Goal: Information Seeking & Learning: Learn about a topic

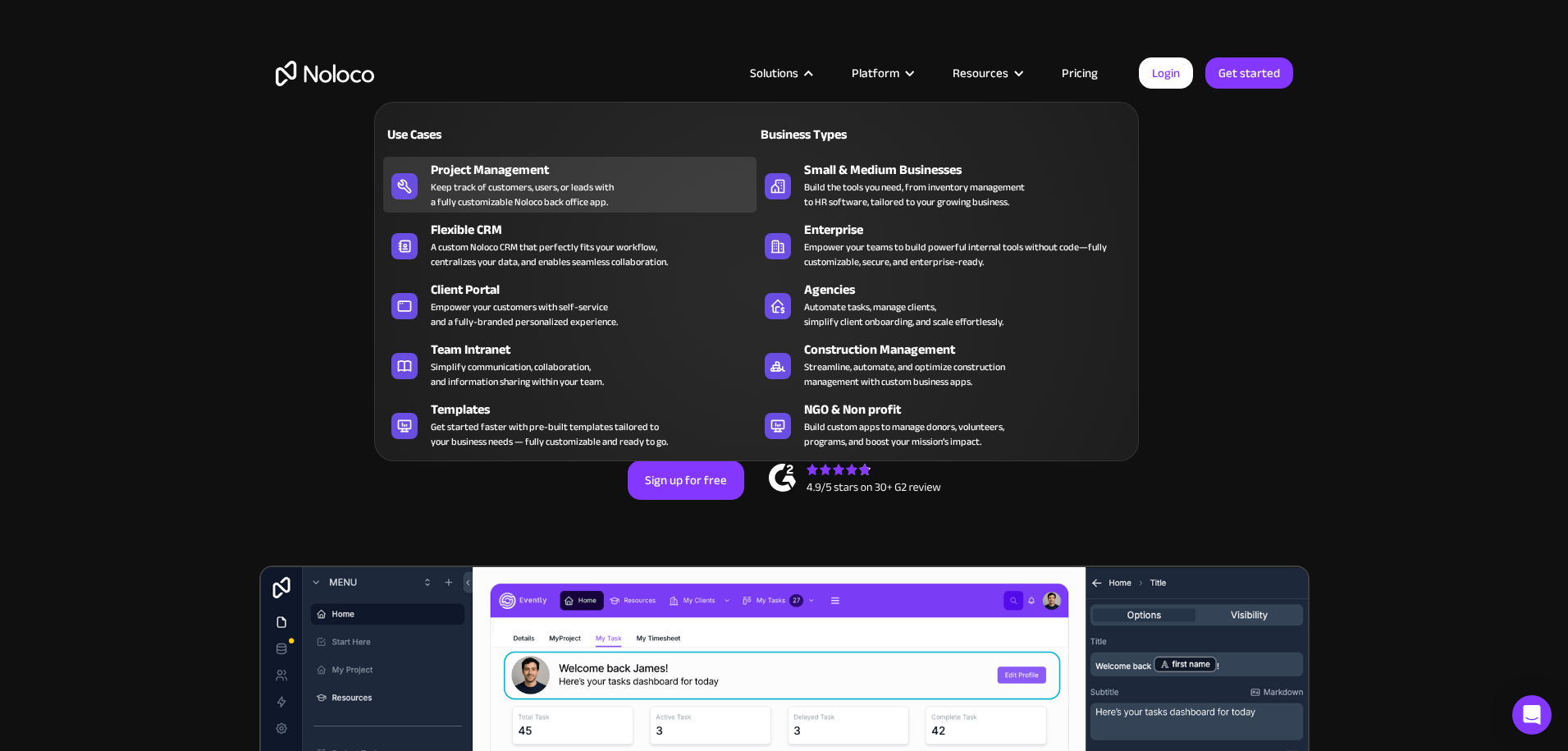
click at [523, 168] on div "Project Management" at bounding box center [597, 170] width 333 height 19
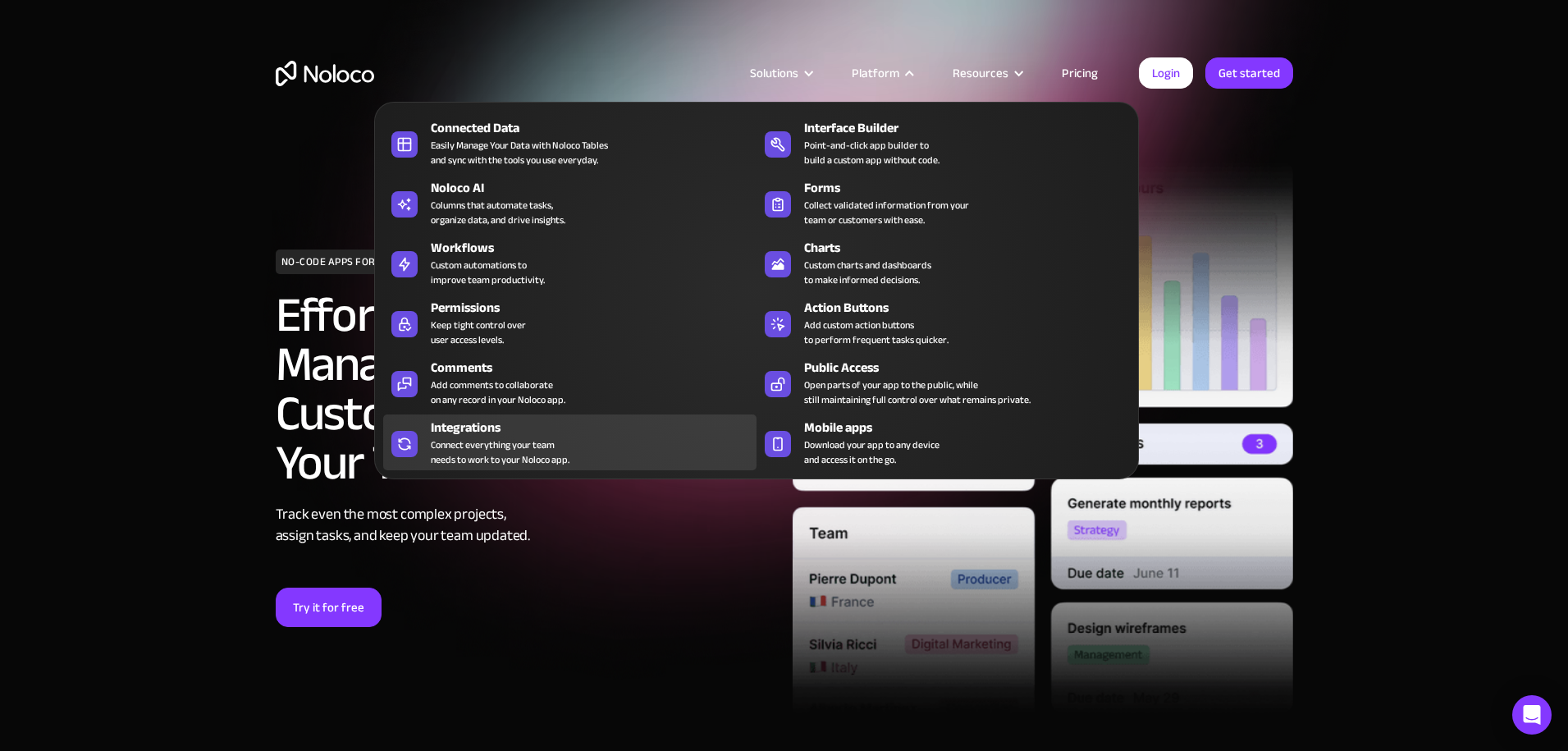
click at [465, 437] on div "Connect everything your team needs to work to your Noloco app." at bounding box center [499, 452] width 139 height 29
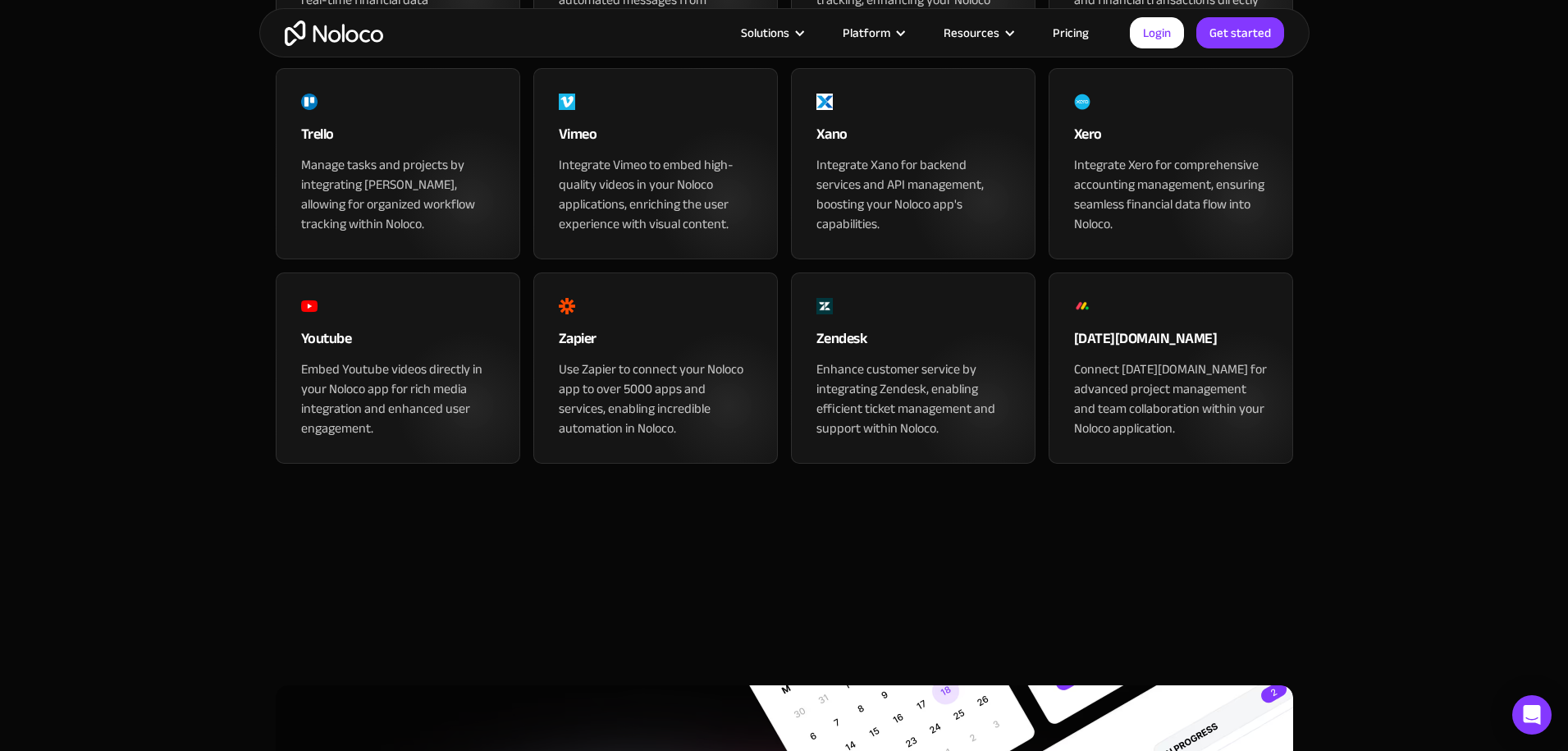
scroll to position [1929, 0]
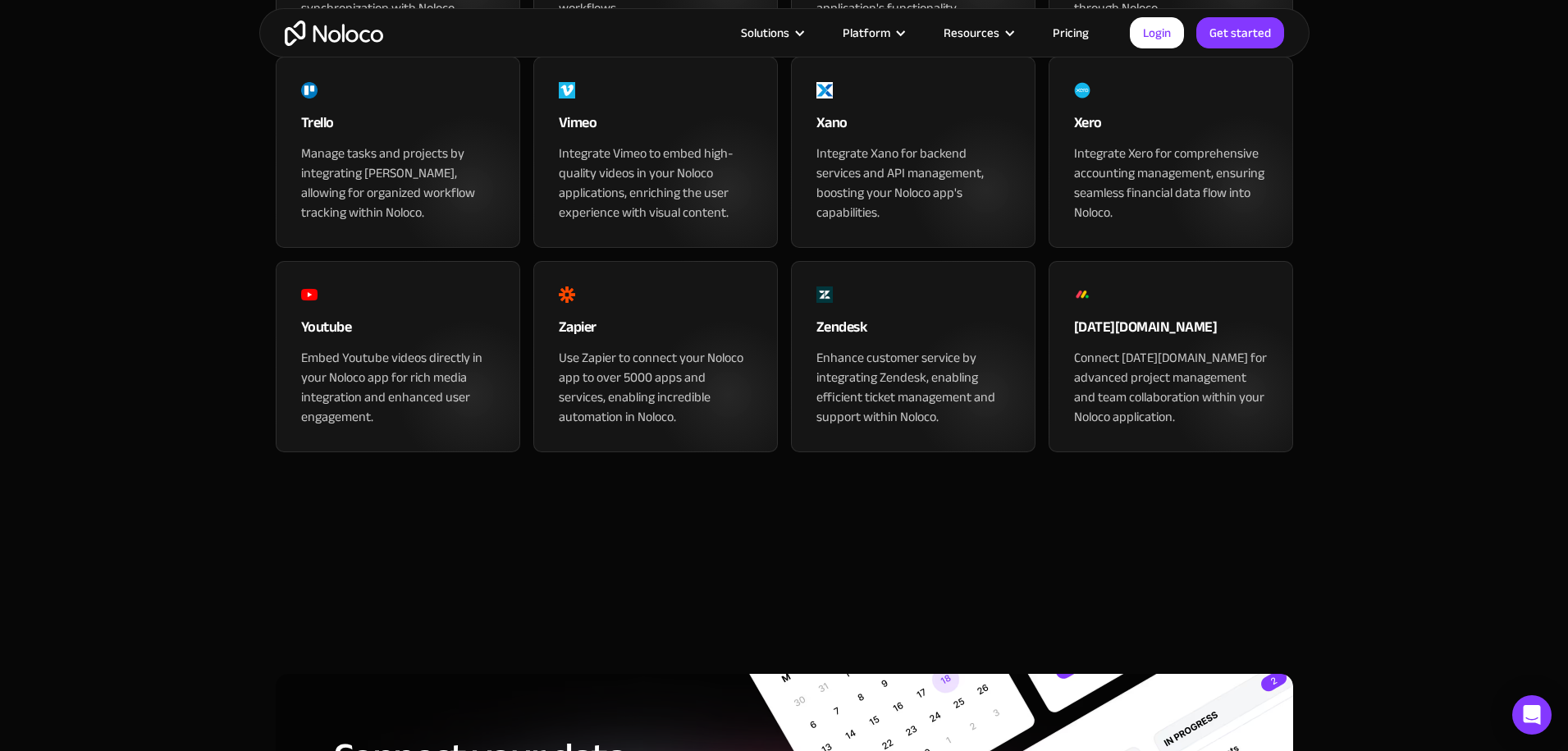
click at [1091, 348] on div "monday.com" at bounding box center [1170, 331] width 193 height 33
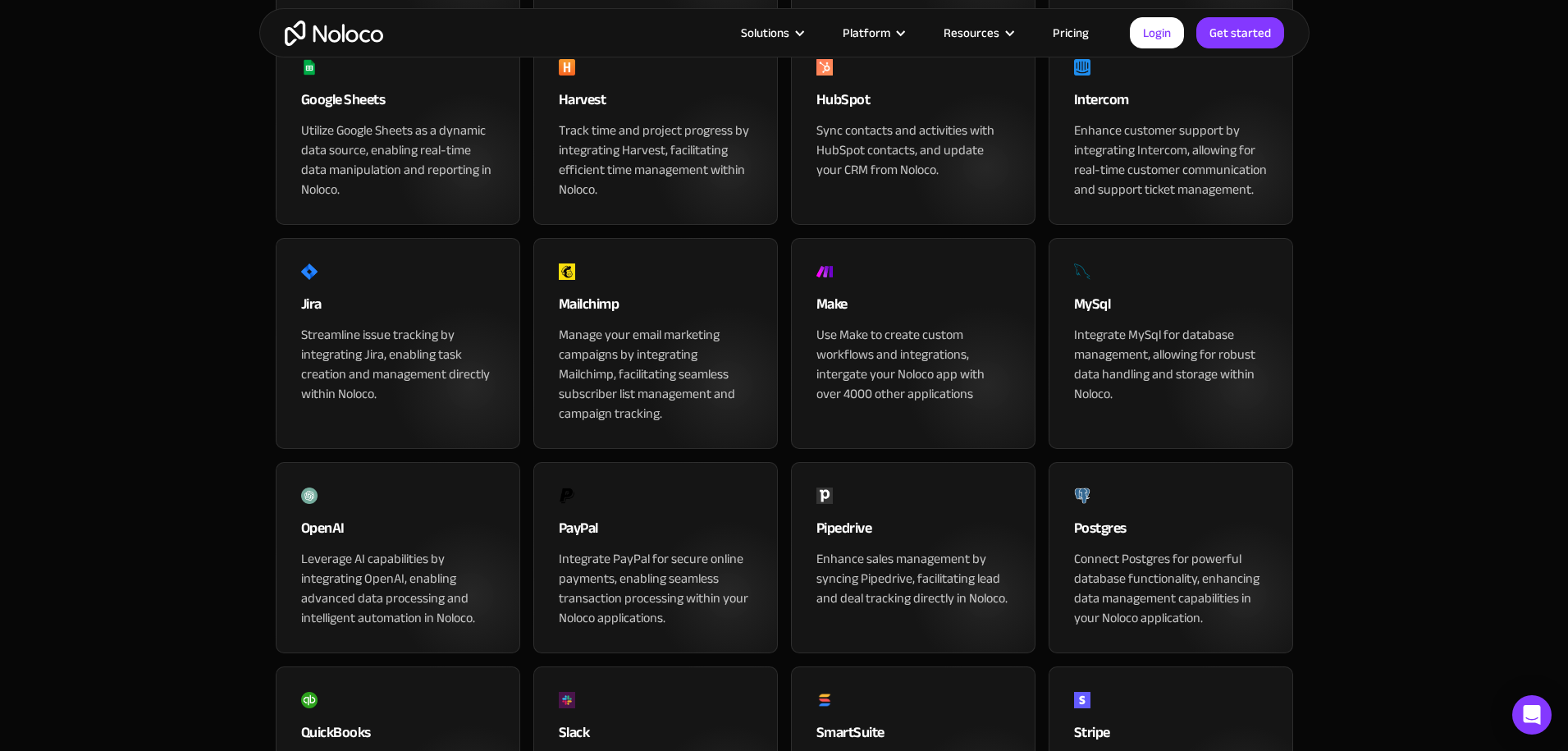
scroll to position [1115, 0]
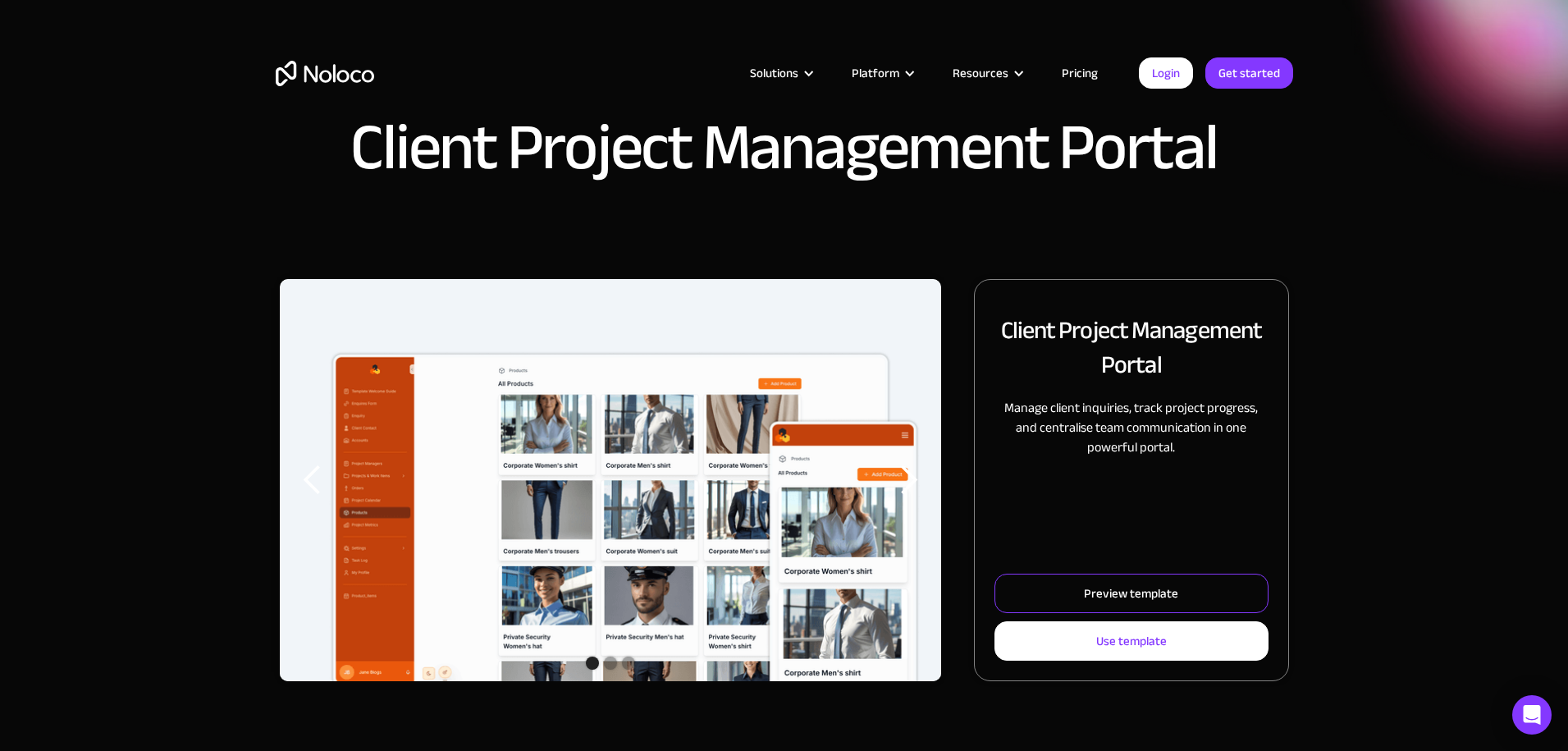
click at [1133, 598] on div "Preview template" at bounding box center [1130, 594] width 94 height 21
